Goal: Navigation & Orientation: Find specific page/section

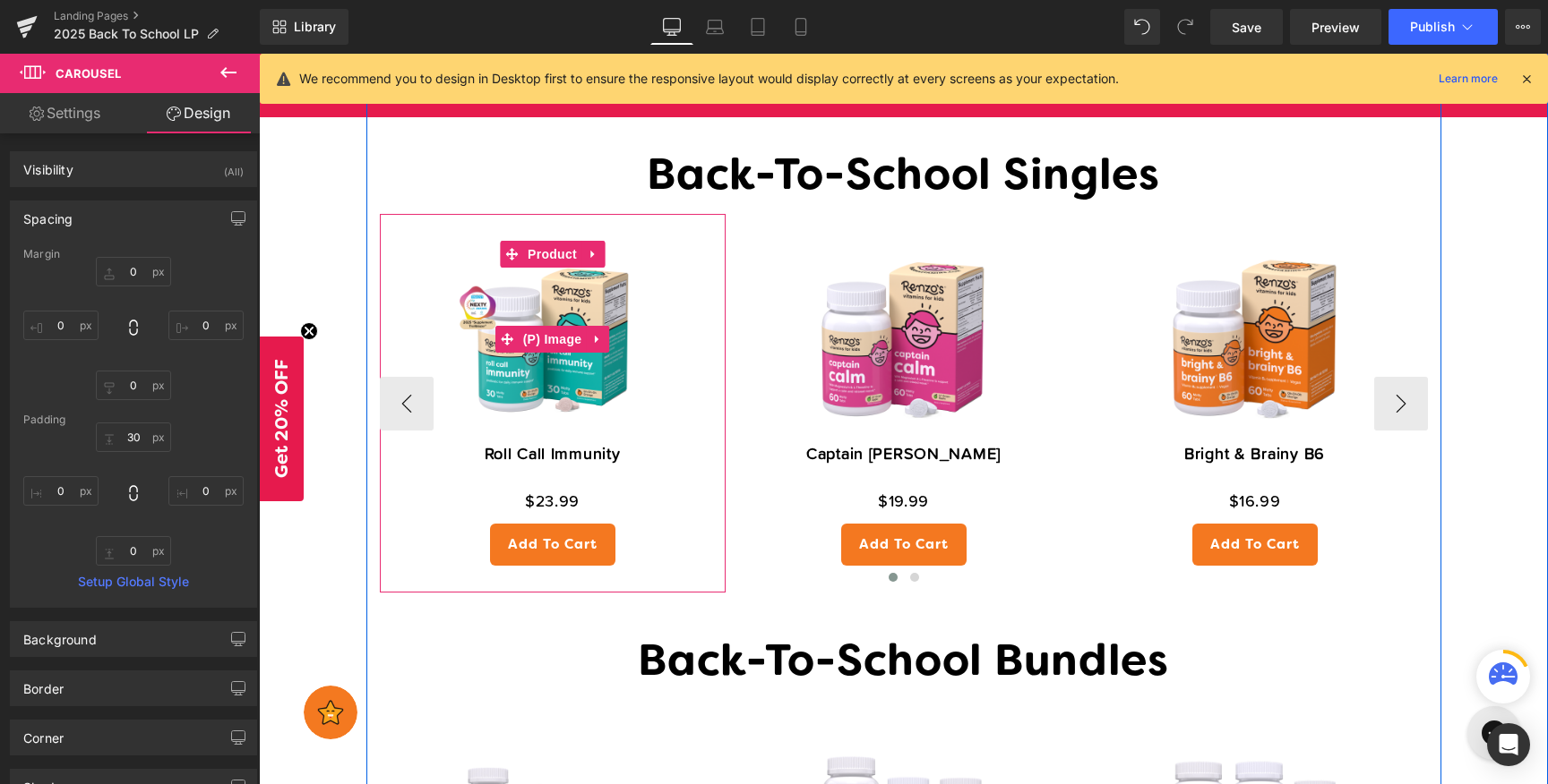
click at [554, 400] on img at bounding box center [553, 339] width 197 height 197
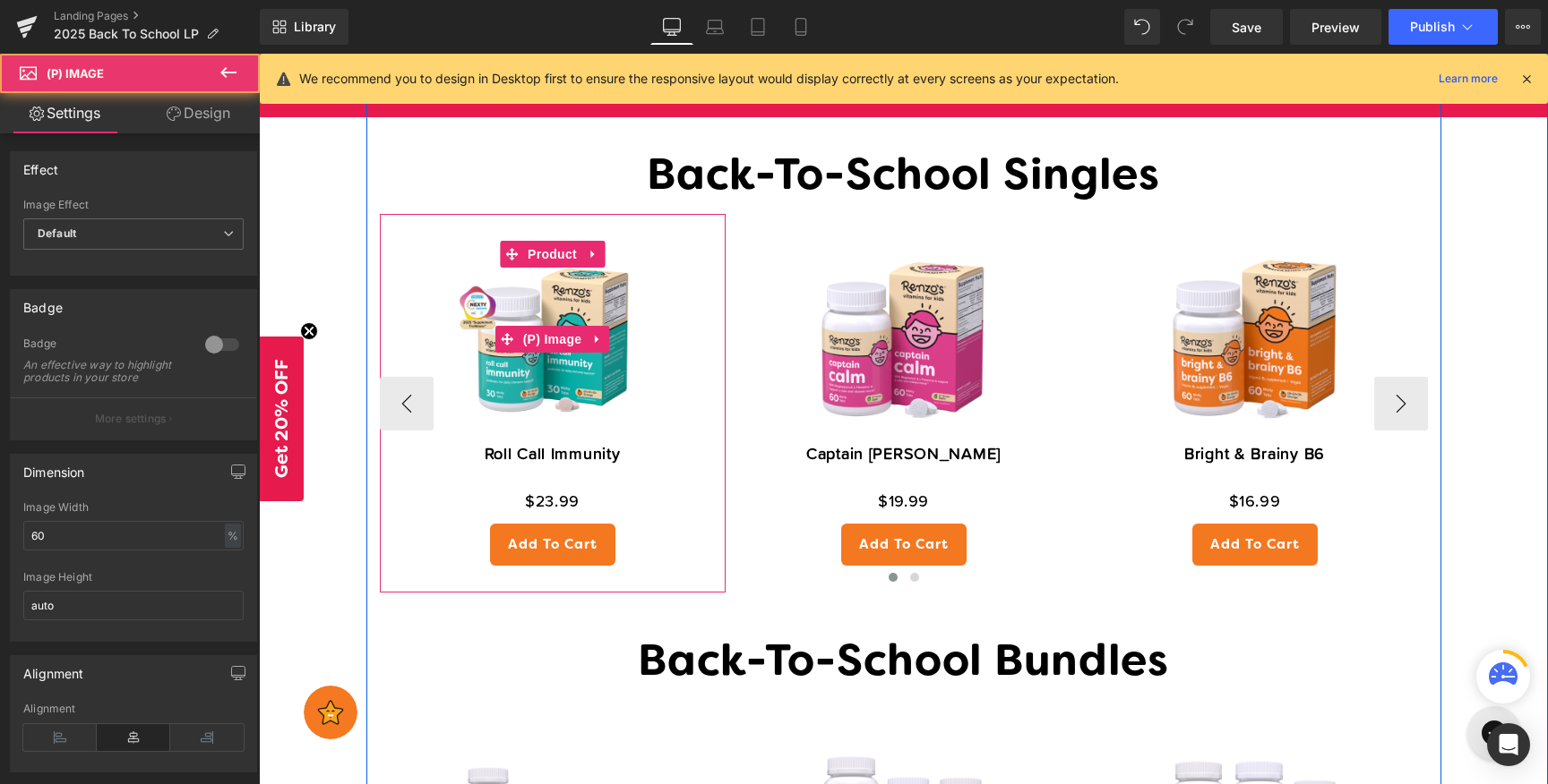
click at [568, 397] on img at bounding box center [553, 339] width 197 height 197
click at [593, 387] on img at bounding box center [553, 339] width 197 height 197
click at [563, 403] on img at bounding box center [553, 339] width 197 height 197
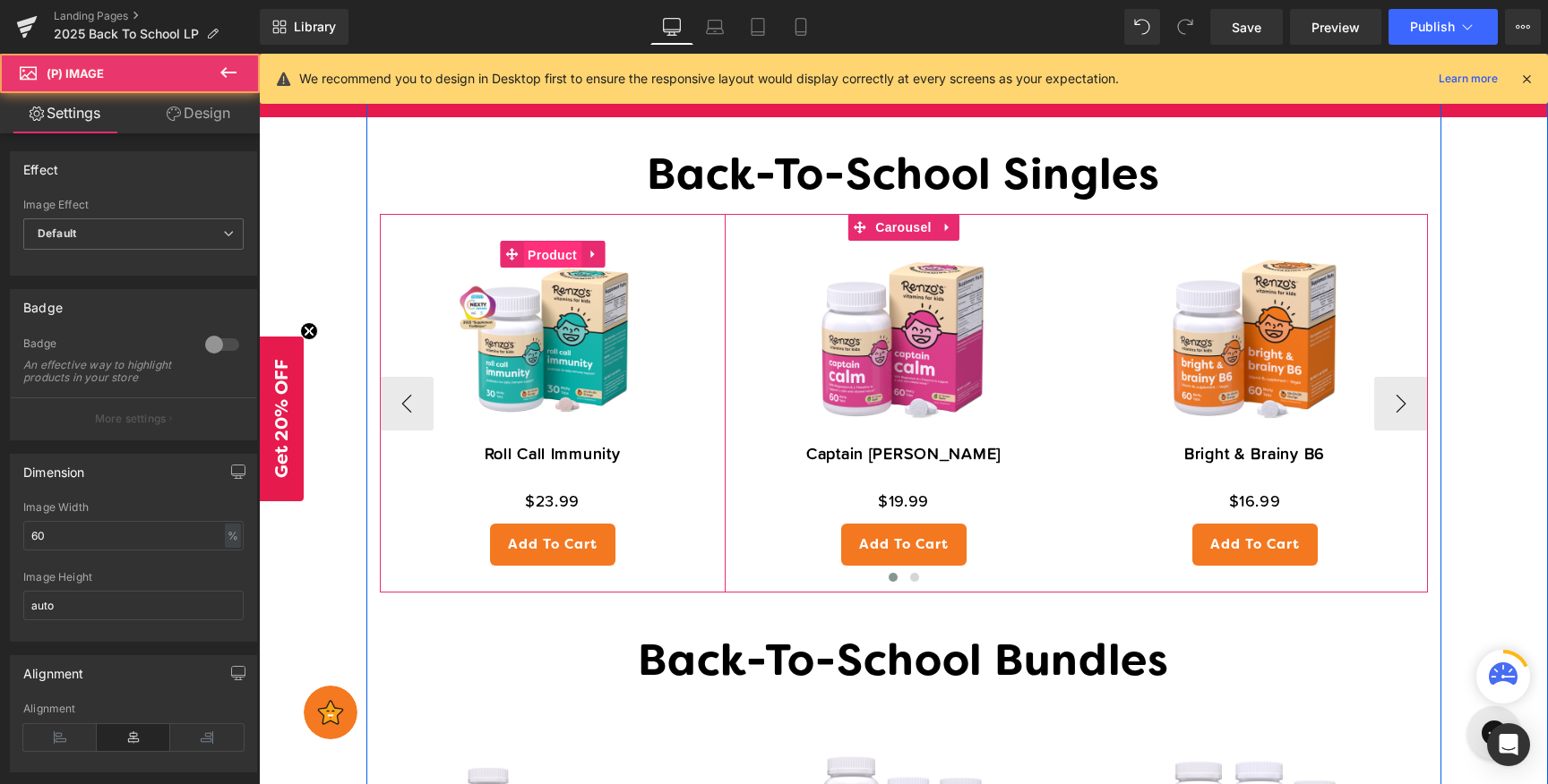
click at [551, 260] on span "Product" at bounding box center [552, 255] width 59 height 27
